Goal: Transaction & Acquisition: Download file/media

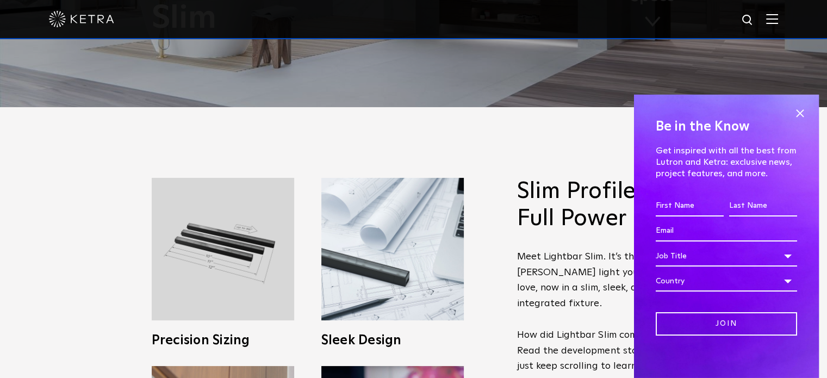
scroll to position [272, 0]
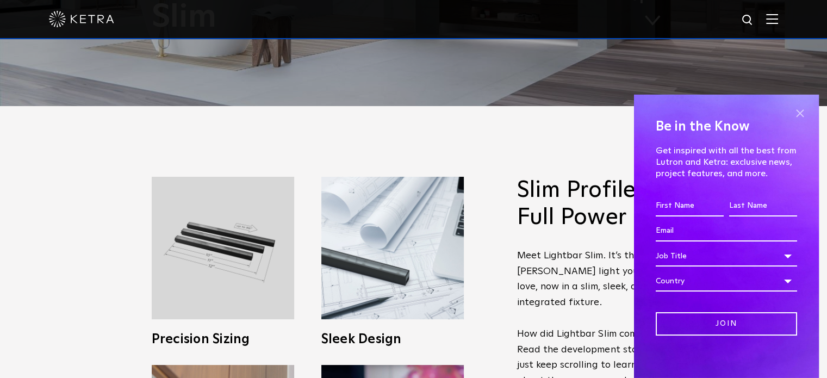
click at [791, 110] on span at bounding box center [799, 113] width 16 height 16
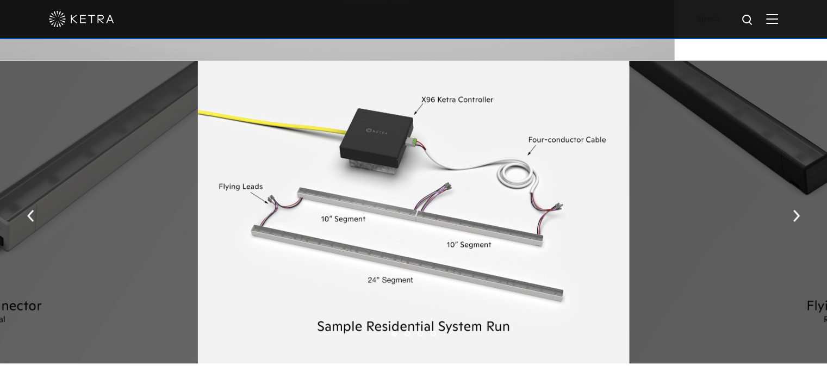
scroll to position [1232, 0]
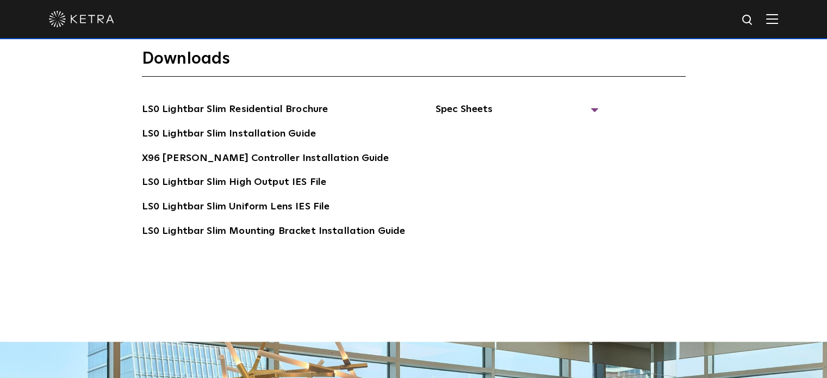
scroll to position [1954, 0]
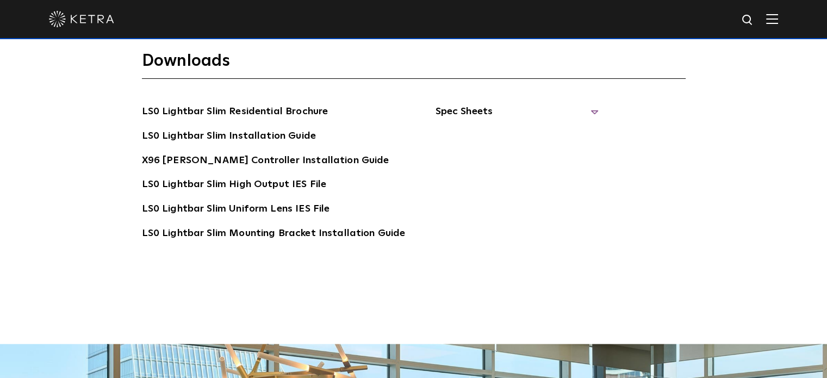
click at [468, 104] on span "Spec Sheets" at bounding box center [516, 116] width 163 height 24
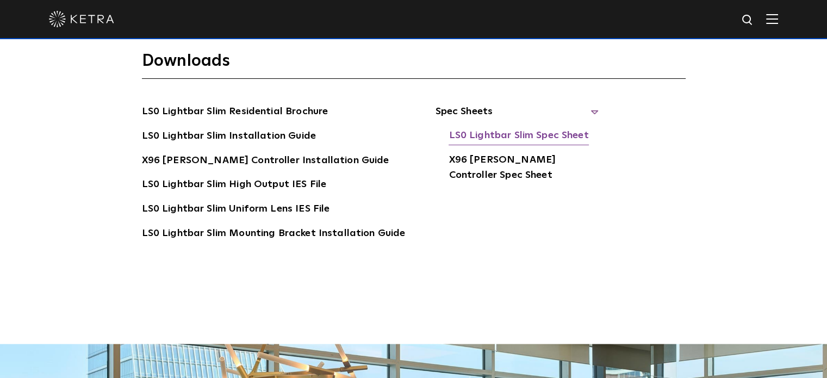
click at [530, 128] on link "LS0 Lightbar Slim Spec Sheet" at bounding box center [518, 136] width 140 height 17
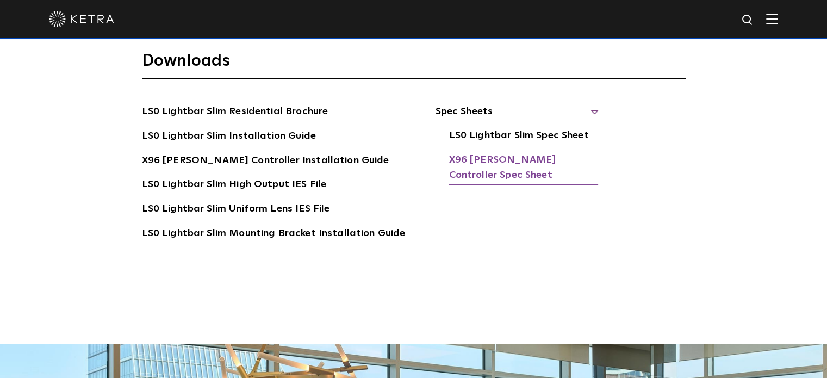
click at [459, 152] on link "X96 [PERSON_NAME] Controller Spec Sheet" at bounding box center [522, 168] width 149 height 33
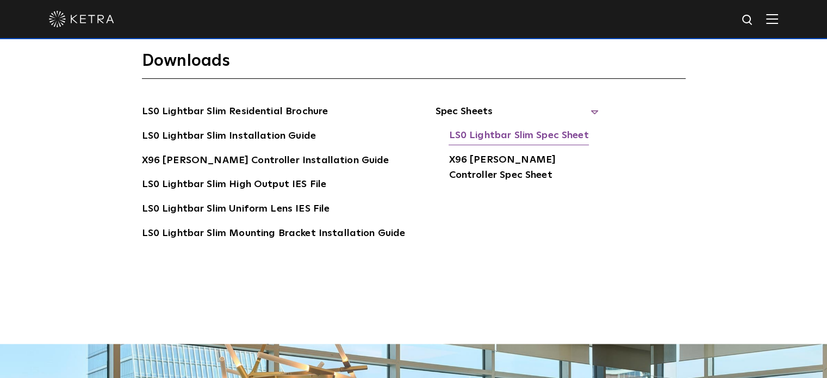
click at [502, 128] on link "LS0 Lightbar Slim Spec Sheet" at bounding box center [518, 136] width 140 height 17
